Goal: Entertainment & Leisure: Consume media (video, audio)

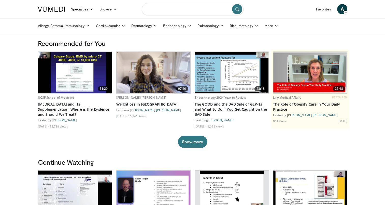
click at [164, 10] on input "Search topics, interventions" at bounding box center [193, 9] width 102 height 12
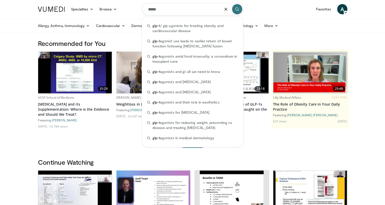
type input "*****"
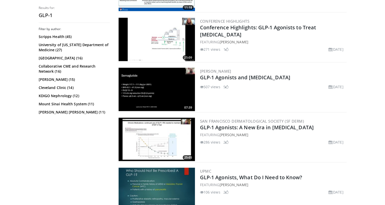
scroll to position [1220, 0]
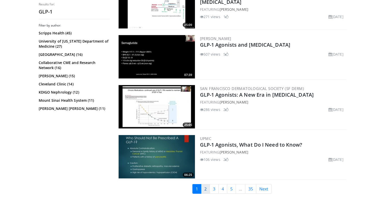
click at [206, 187] on link "2" at bounding box center [205, 189] width 9 height 10
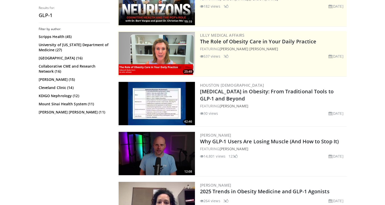
scroll to position [110, 0]
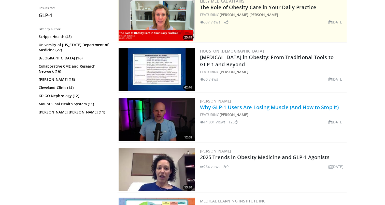
click at [228, 109] on link "Why GLP-1 Users Are Losing Muscle (And How to Stop It)" at bounding box center [269, 107] width 139 height 7
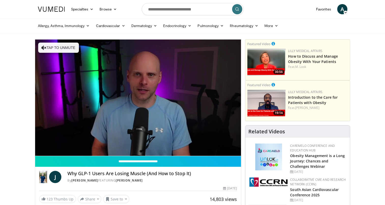
click at [51, 148] on div "10 seconds Tap to unmute" at bounding box center [138, 97] width 206 height 116
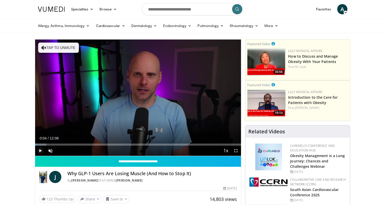
click at [39, 152] on span "Video Player" at bounding box center [40, 150] width 10 height 10
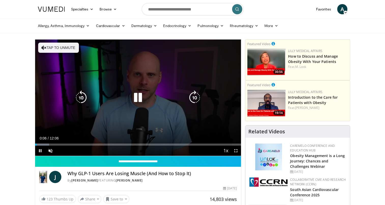
click at [44, 47] on icon "Video Player" at bounding box center [43, 47] width 5 height 5
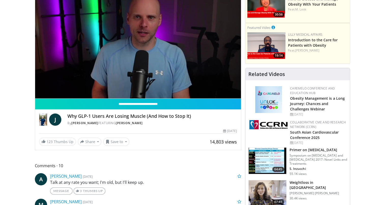
scroll to position [32, 0]
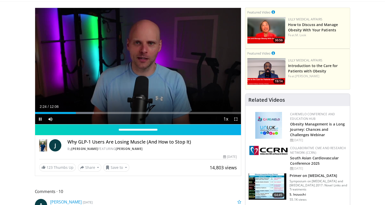
click at [74, 114] on div "Current Time 2:24 / Duration 12:06 Pause Skip Backward Skip Forward Mute Loaded…" at bounding box center [138, 119] width 206 height 10
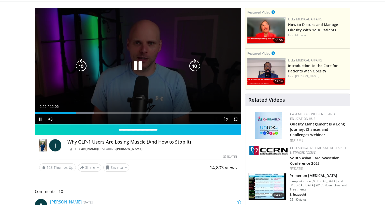
click at [84, 66] on icon "Video Player" at bounding box center [81, 66] width 14 height 14
click at [83, 65] on icon "Video Player" at bounding box center [81, 66] width 14 height 14
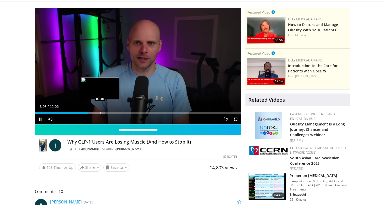
click at [100, 113] on div "Progress Bar" at bounding box center [100, 113] width 1 height 2
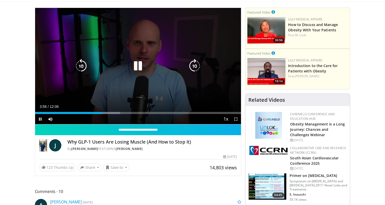
click at [80, 67] on icon "Video Player" at bounding box center [81, 66] width 14 height 14
click at [82, 65] on icon "Video Player" at bounding box center [81, 66] width 14 height 14
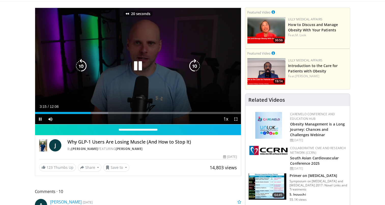
click at [82, 65] on icon "Video Player" at bounding box center [81, 66] width 14 height 14
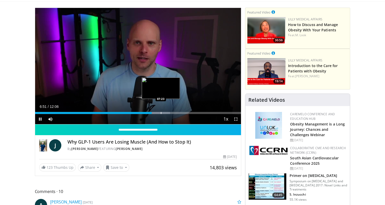
click at [160, 113] on div "Progress Bar" at bounding box center [156, 113] width 26 height 2
click at [166, 113] on div "Progress Bar" at bounding box center [166, 113] width 1 height 2
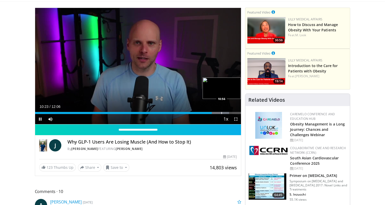
click at [221, 113] on div "Progress Bar" at bounding box center [221, 113] width 1 height 2
